Goal: Find specific page/section: Find specific page/section

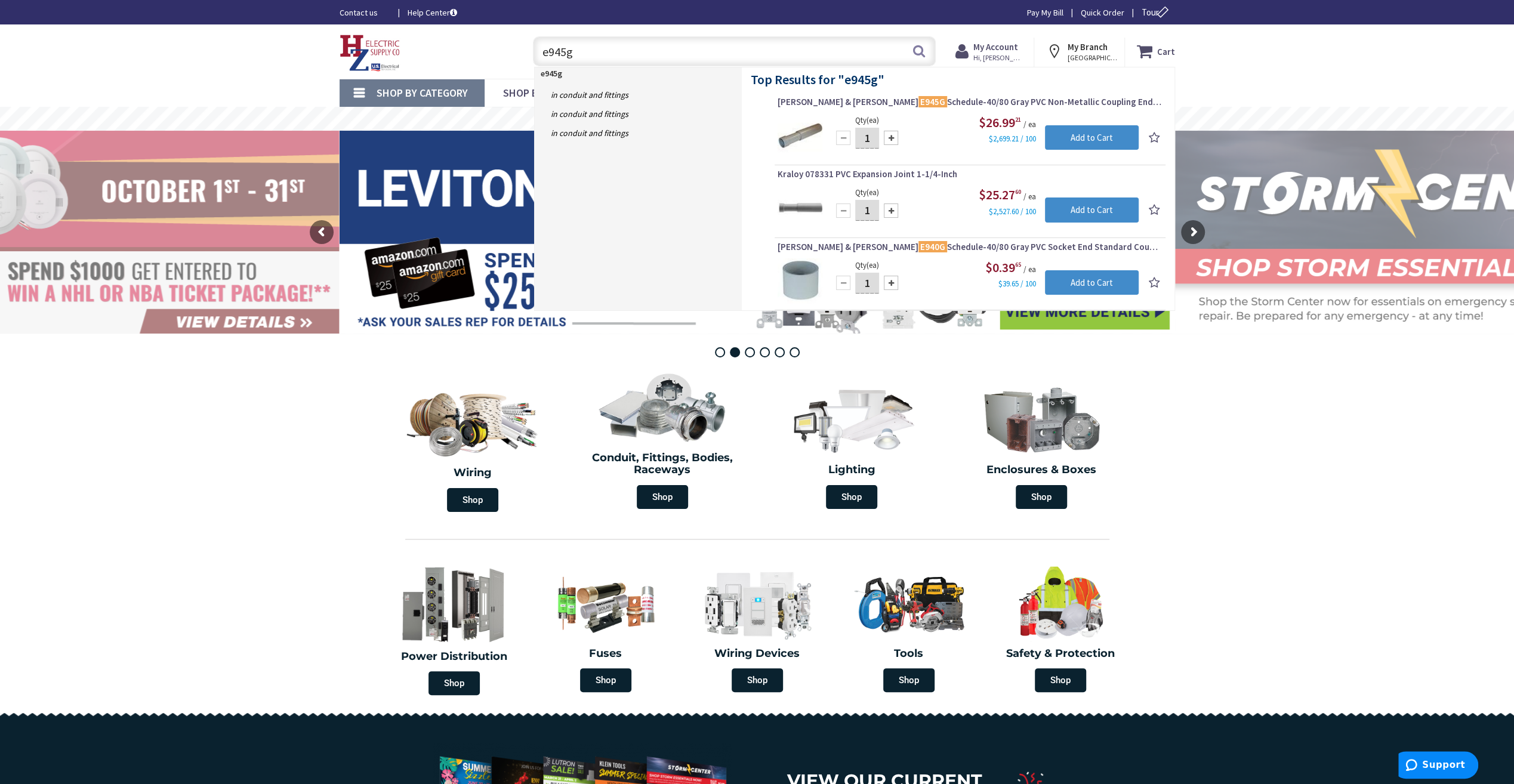
drag, startPoint x: 572, startPoint y: 54, endPoint x: 509, endPoint y: 33, distance: 66.4
click at [509, 33] on div "Toggle Nav e945g e945g Search Cart My Cart Close" at bounding box center [757, 51] width 853 height 40
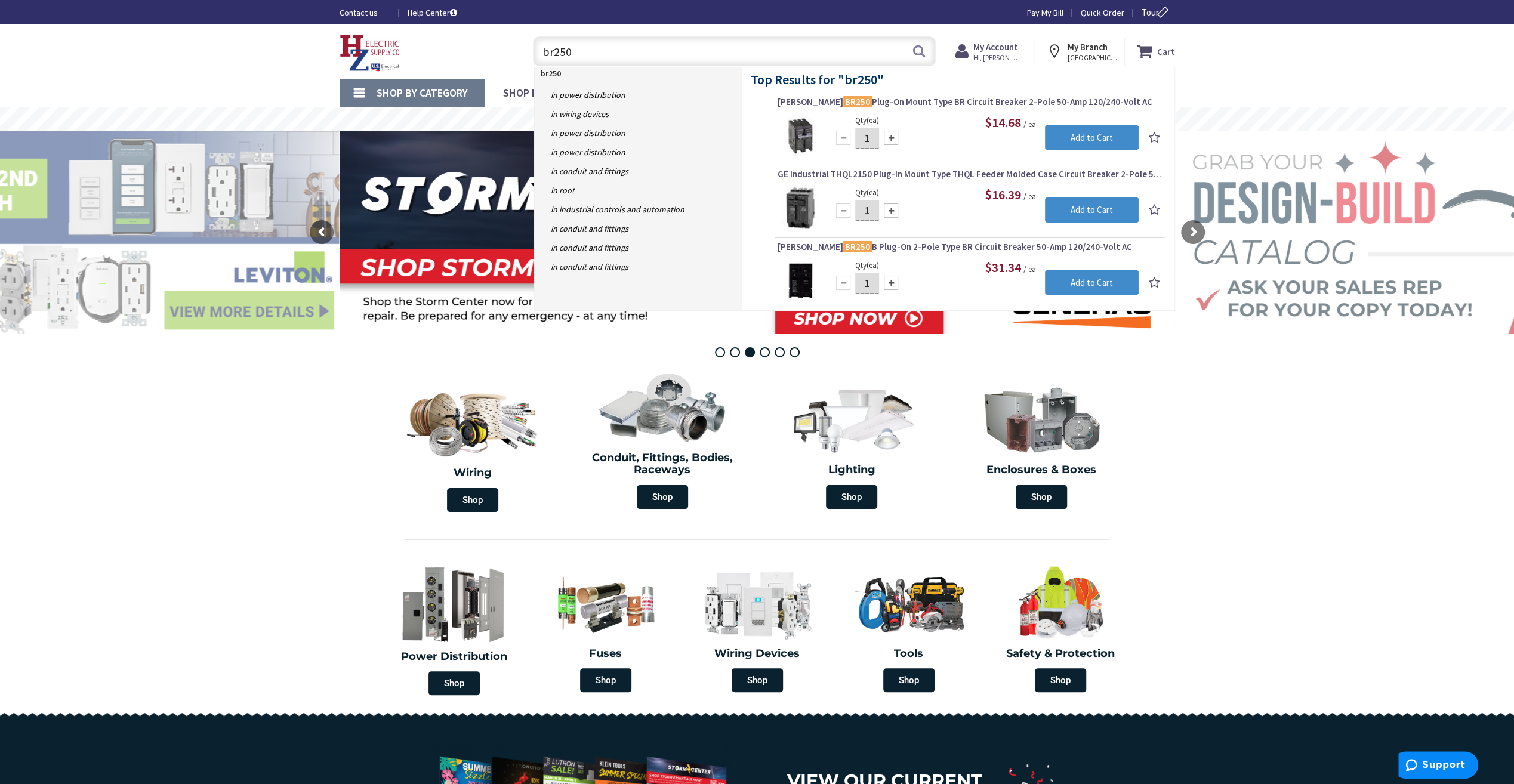
drag, startPoint x: 580, startPoint y: 42, endPoint x: 518, endPoint y: 47, distance: 62.2
click at [518, 47] on div "br250 br250 Search" at bounding box center [731, 50] width 427 height 38
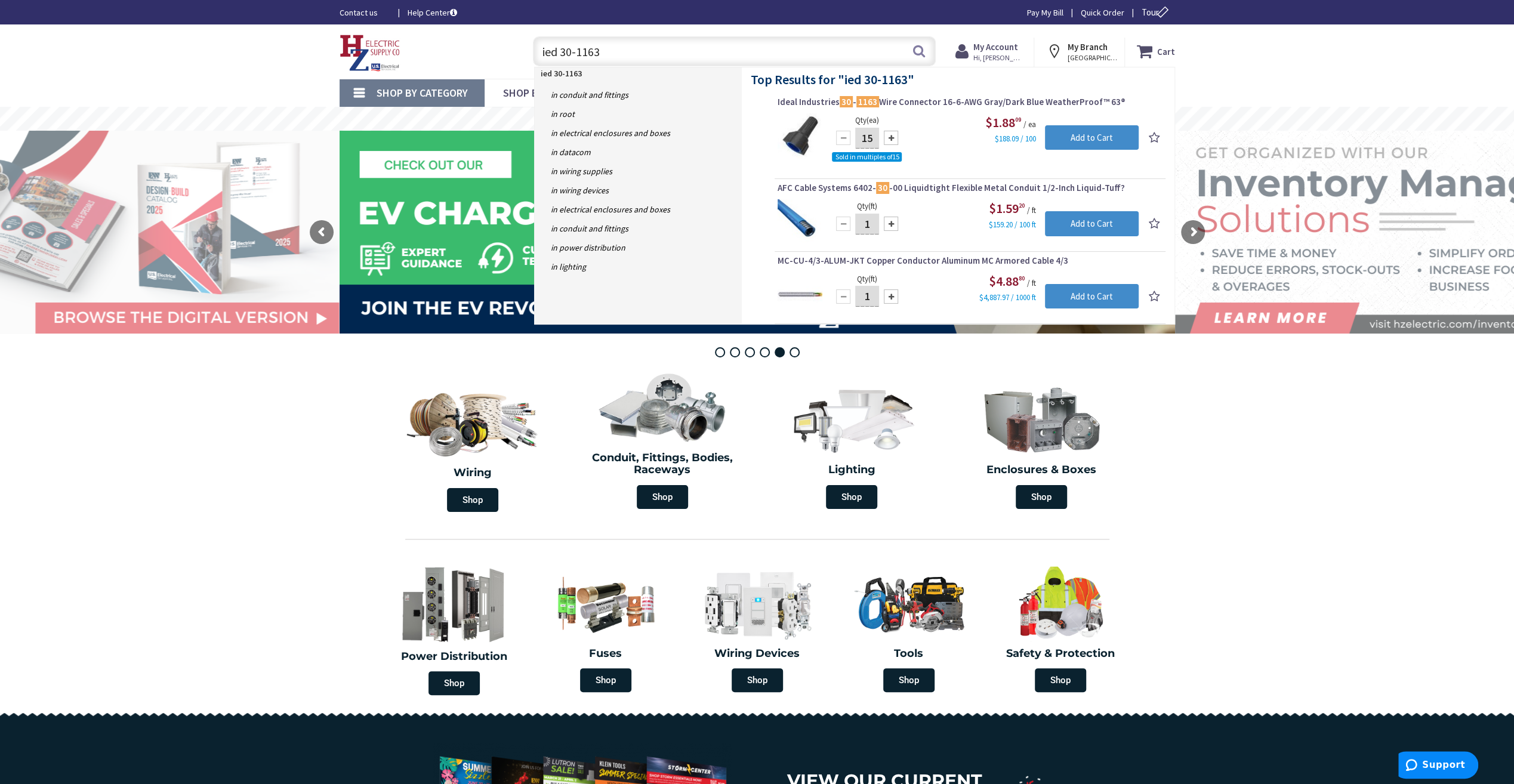
type input "ied 30-1163"
